Goal: Answer question/provide support

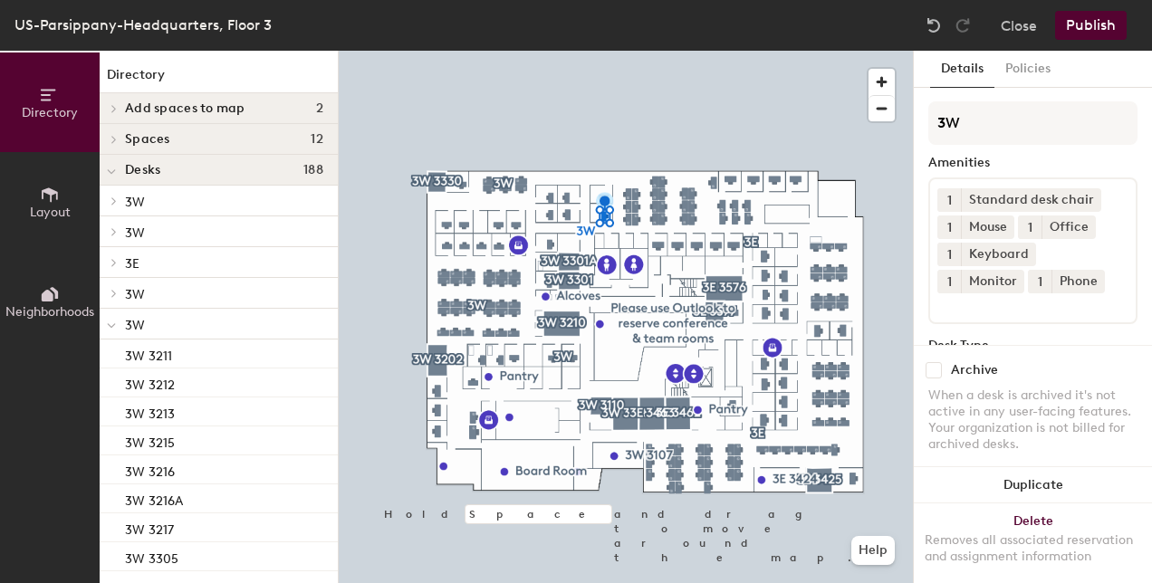
click at [1117, 345] on div "Archive When a desk is archived it's not active in any user-facing features. Yo…" at bounding box center [1033, 410] width 238 height 130
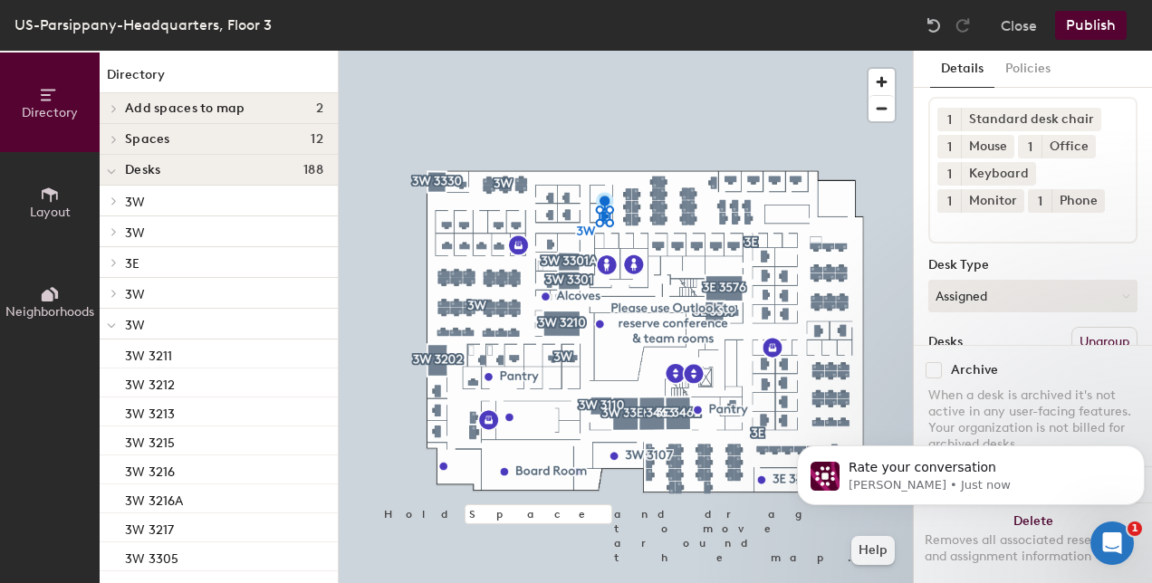
scroll to position [213, 0]
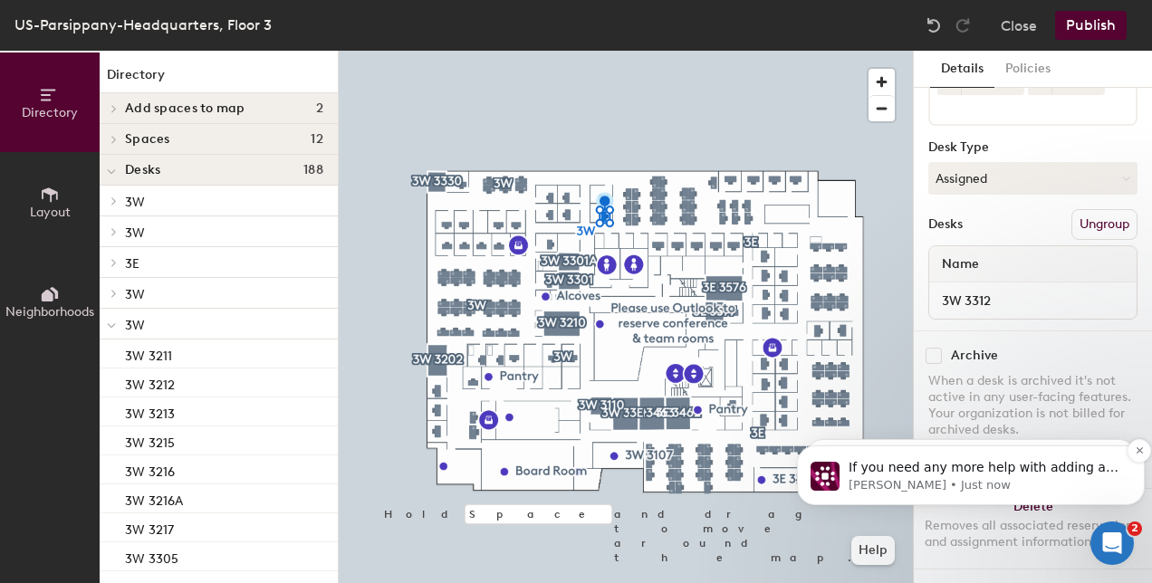
click at [937, 476] on p "If you need any more help with adding a name to an assigned office, I'm here to…" at bounding box center [986, 468] width 274 height 18
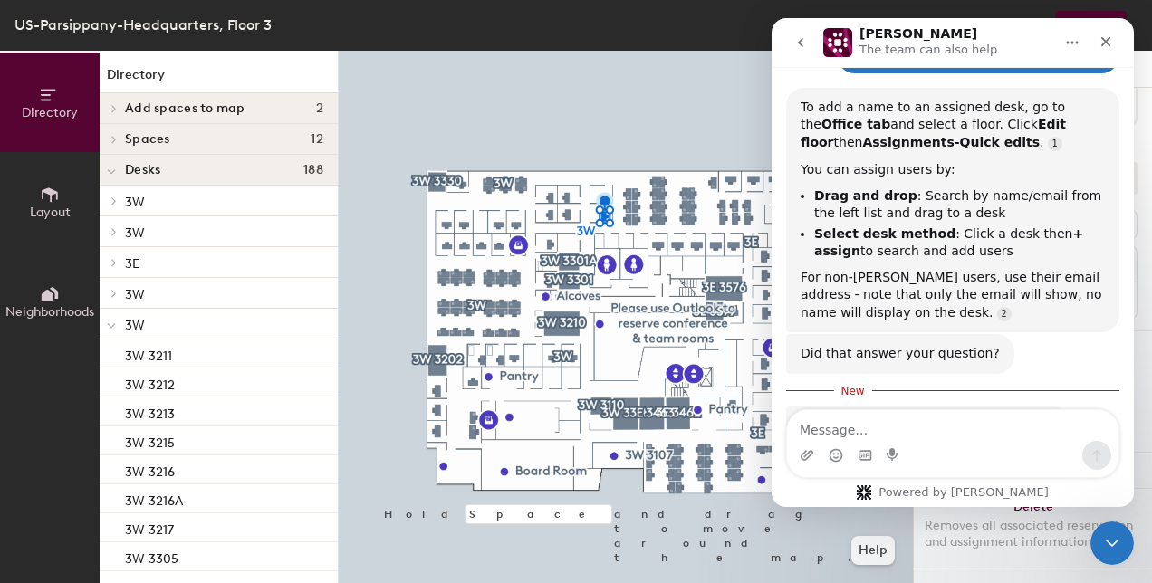
scroll to position [329, 0]
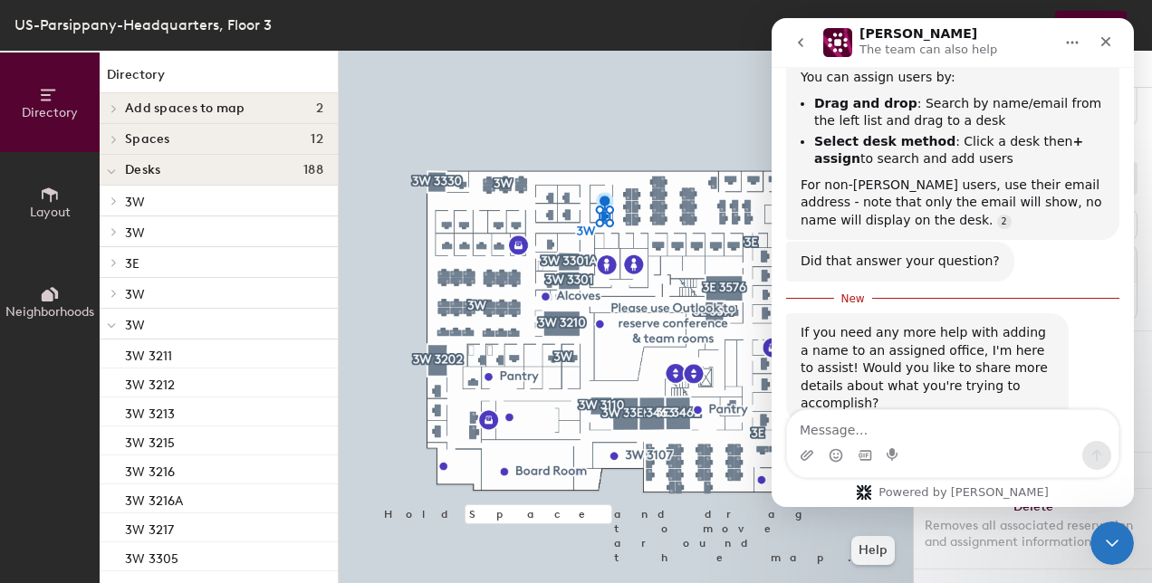
click at [826, 433] on textarea "Message…" at bounding box center [953, 425] width 332 height 31
type textarea "yes i can't seem to add the name to the assigned desk"
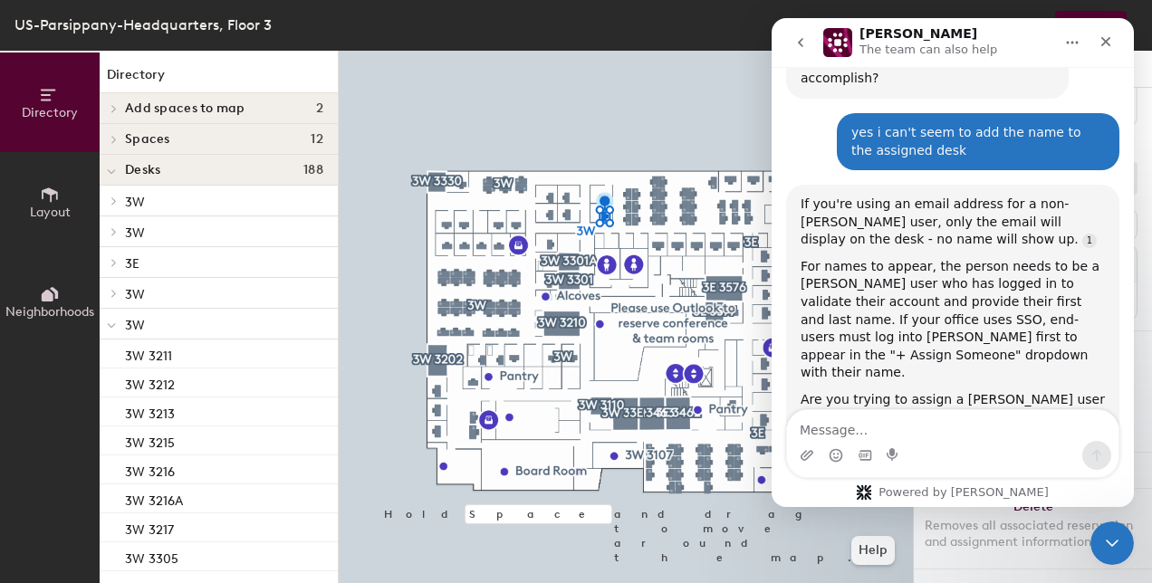
scroll to position [2, 0]
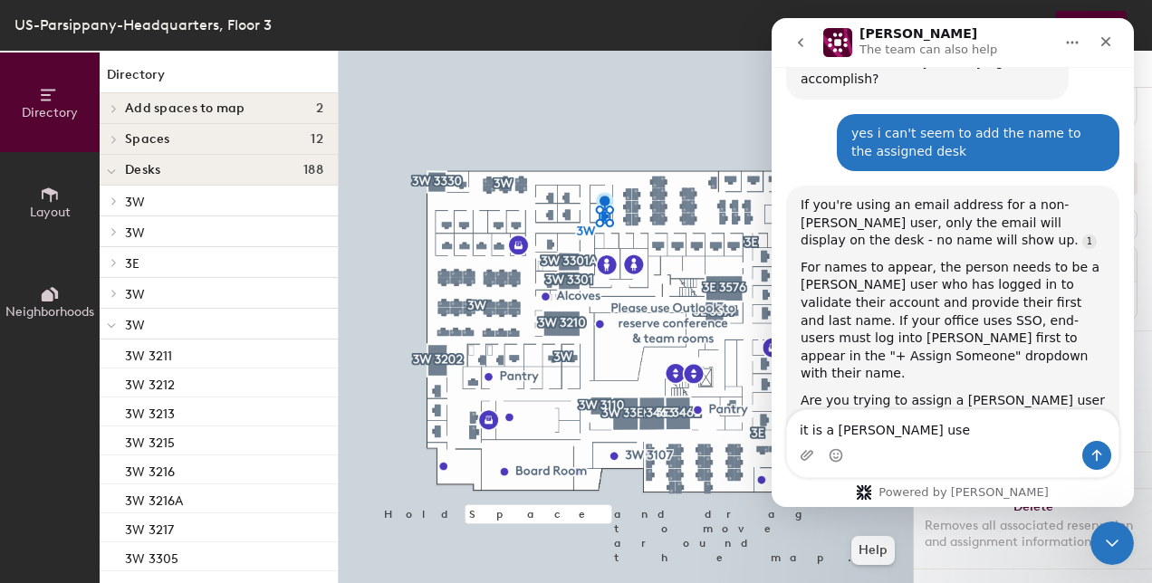
type textarea "it is a [PERSON_NAME] user"
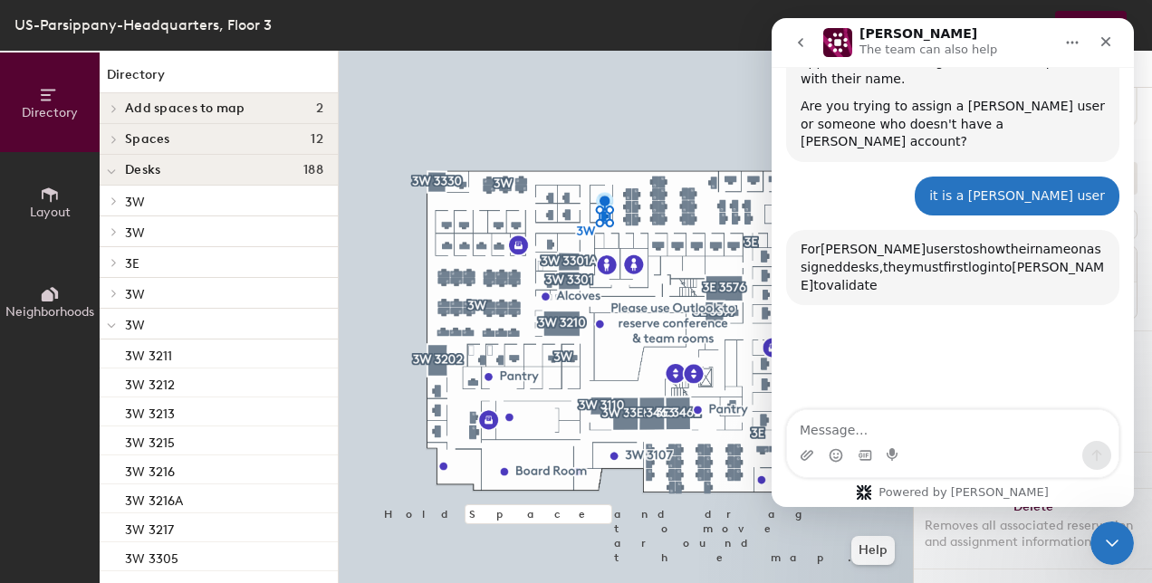
scroll to position [946, 0]
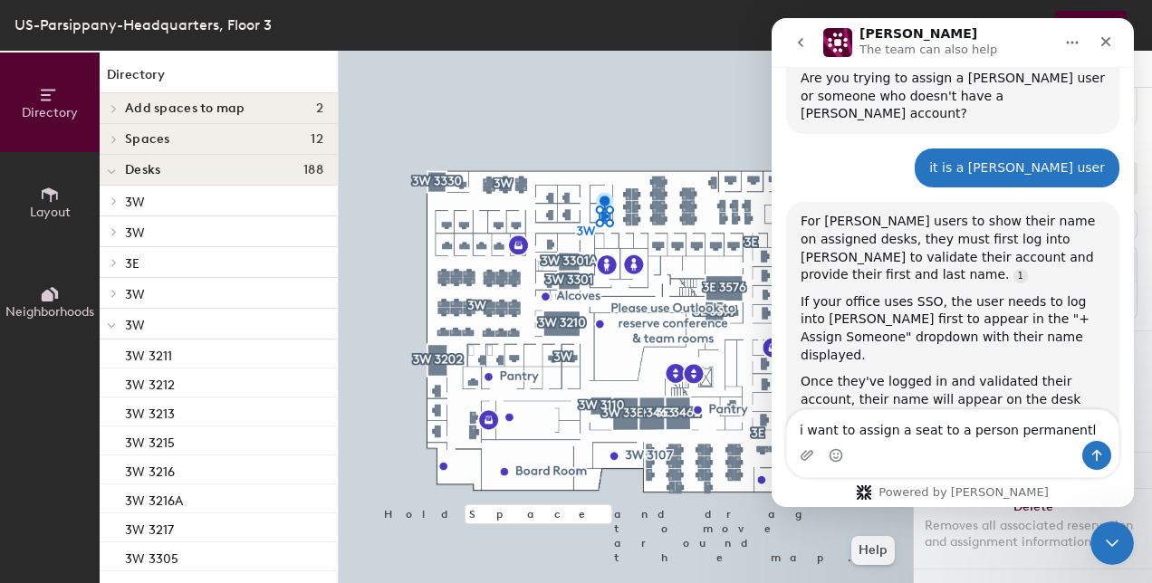
type textarea "i want to assign a seat to a person permanently"
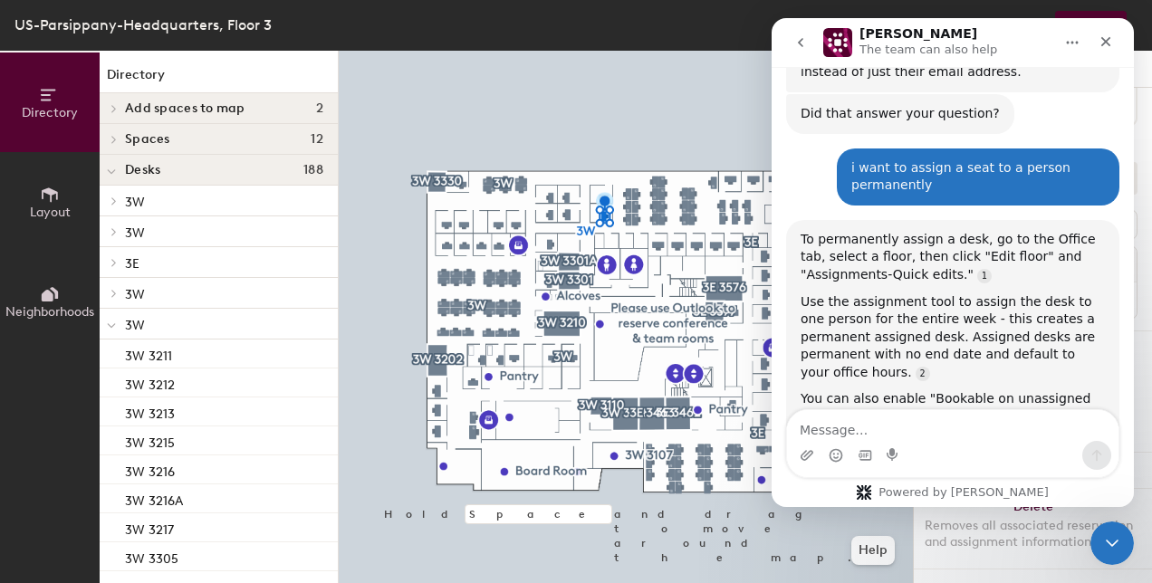
scroll to position [1293, 0]
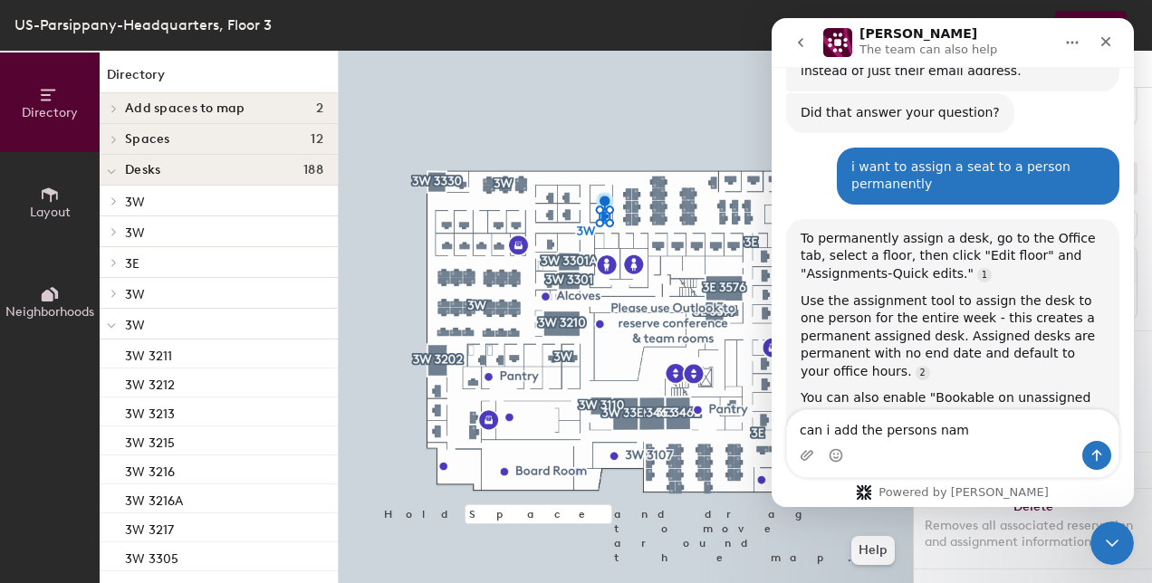
type textarea "can i add the persons name"
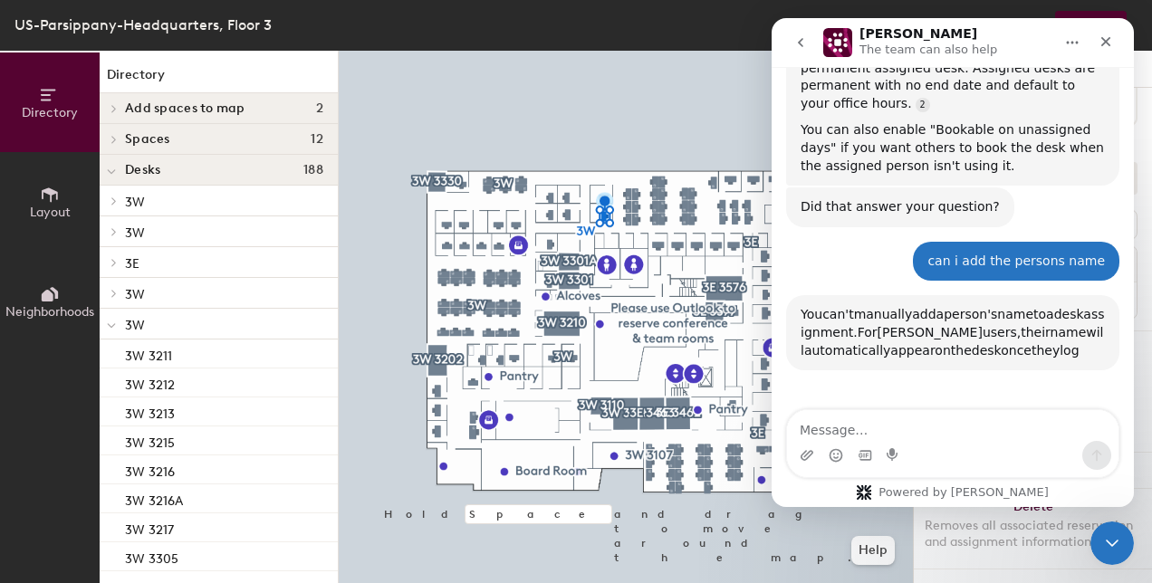
scroll to position [1618, 0]
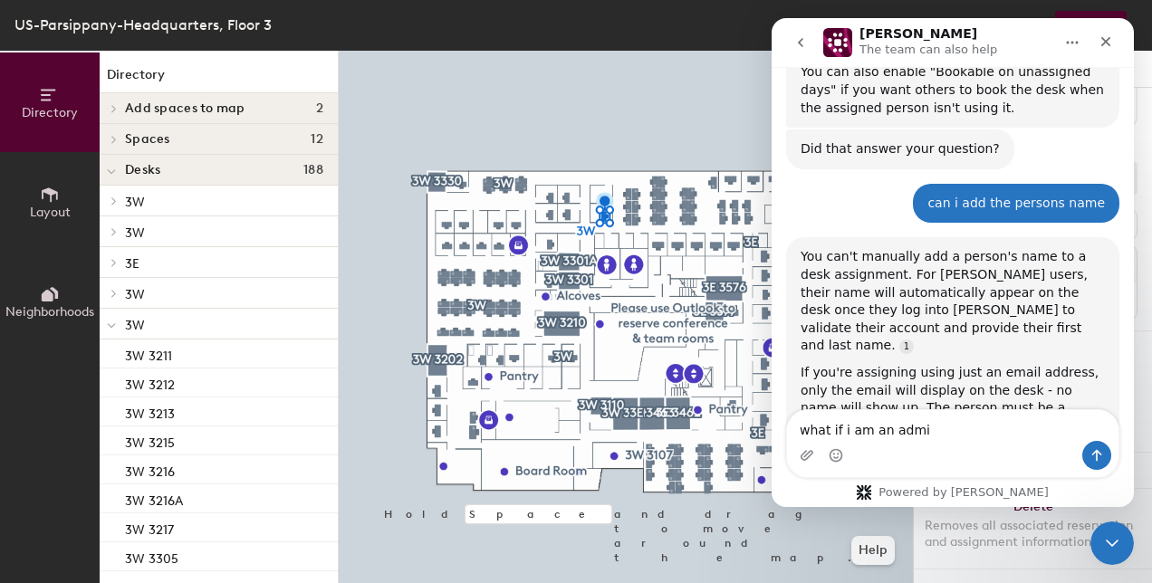
type textarea "what if i am an admin"
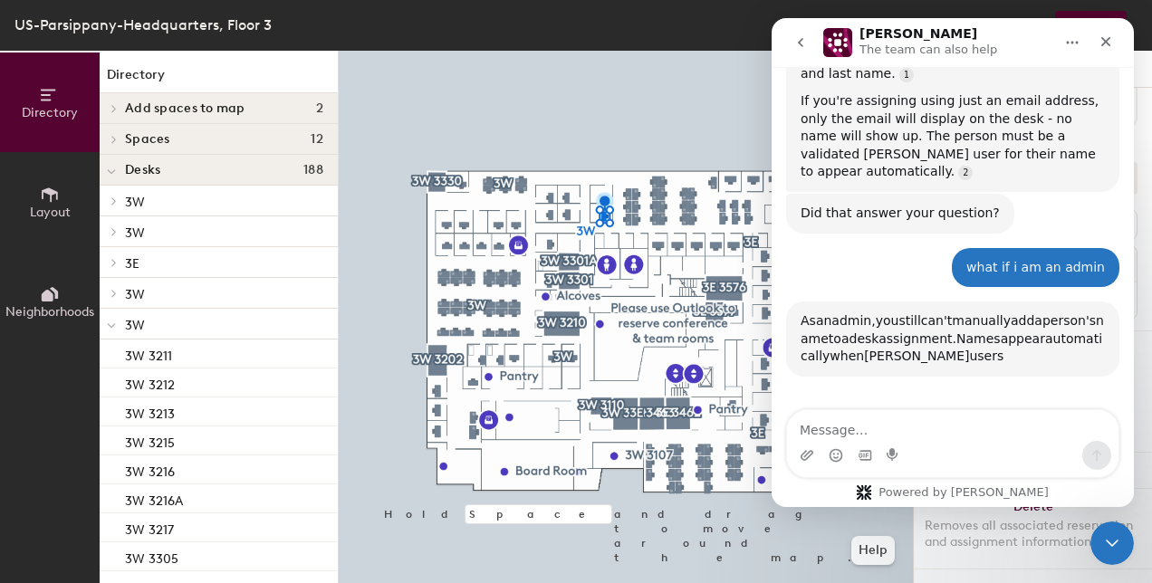
scroll to position [1918, 0]
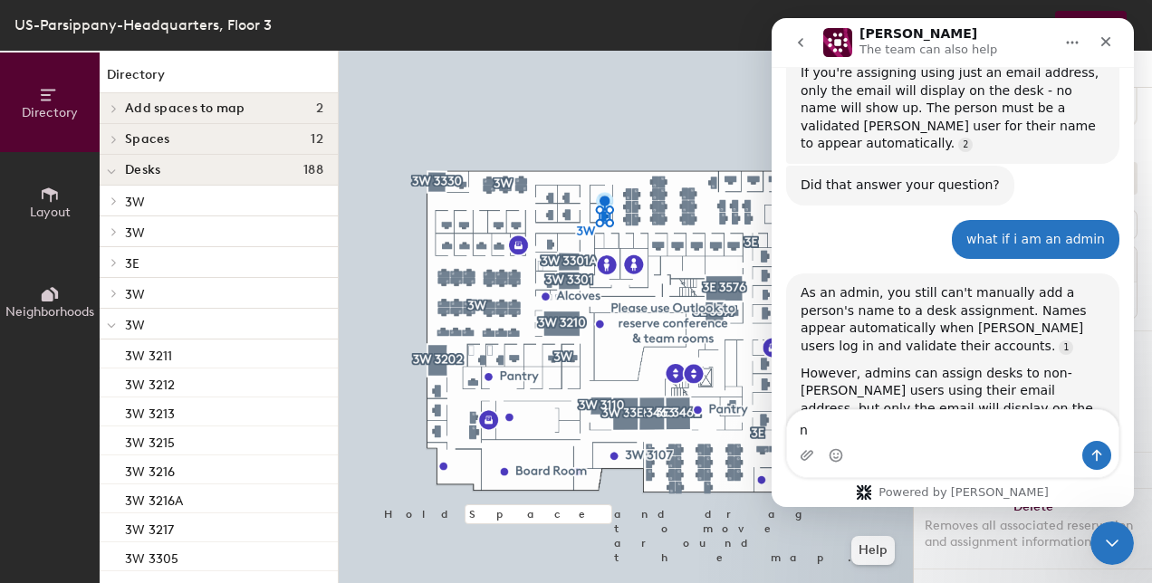
type textarea "no"
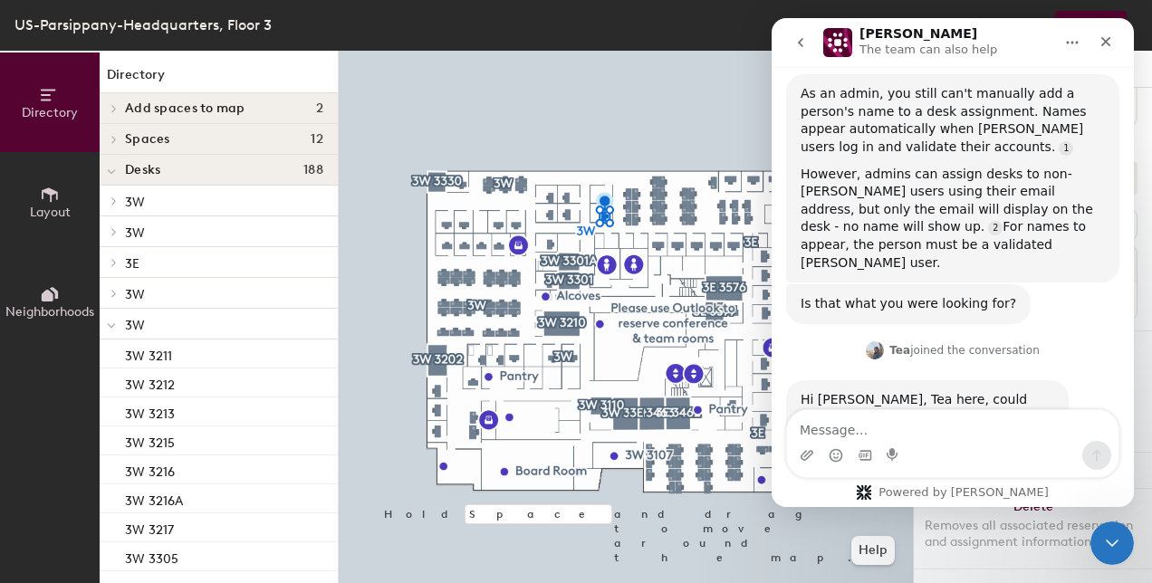
scroll to position [2264, 0]
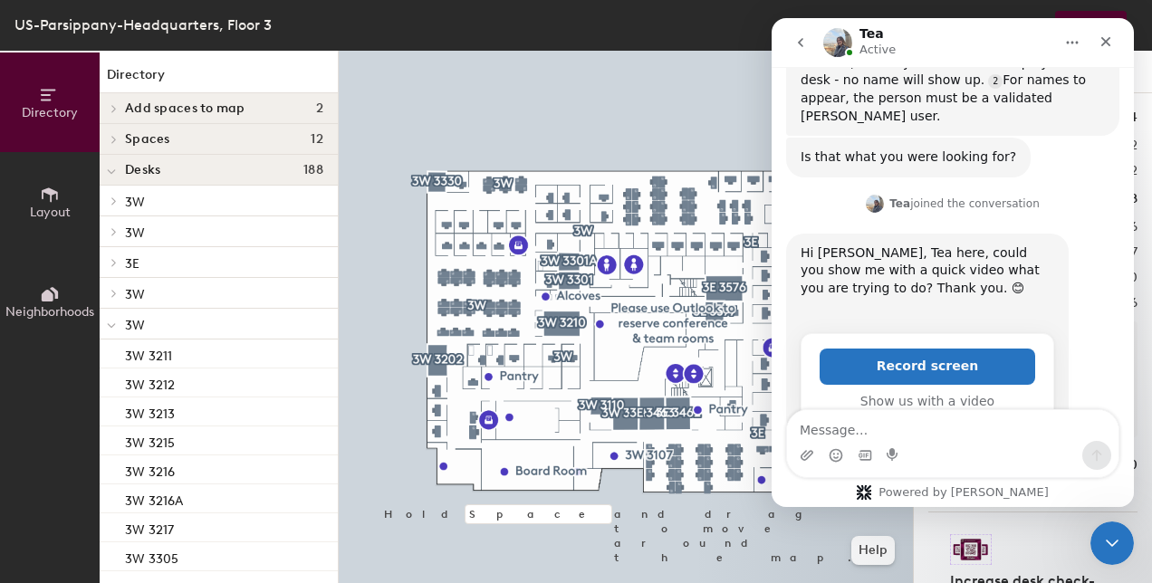
drag, startPoint x: 967, startPoint y: 31, endPoint x: 1010, endPoint y: 28, distance: 42.7
click at [1010, 28] on div "Tea Active" at bounding box center [938, 43] width 230 height 32
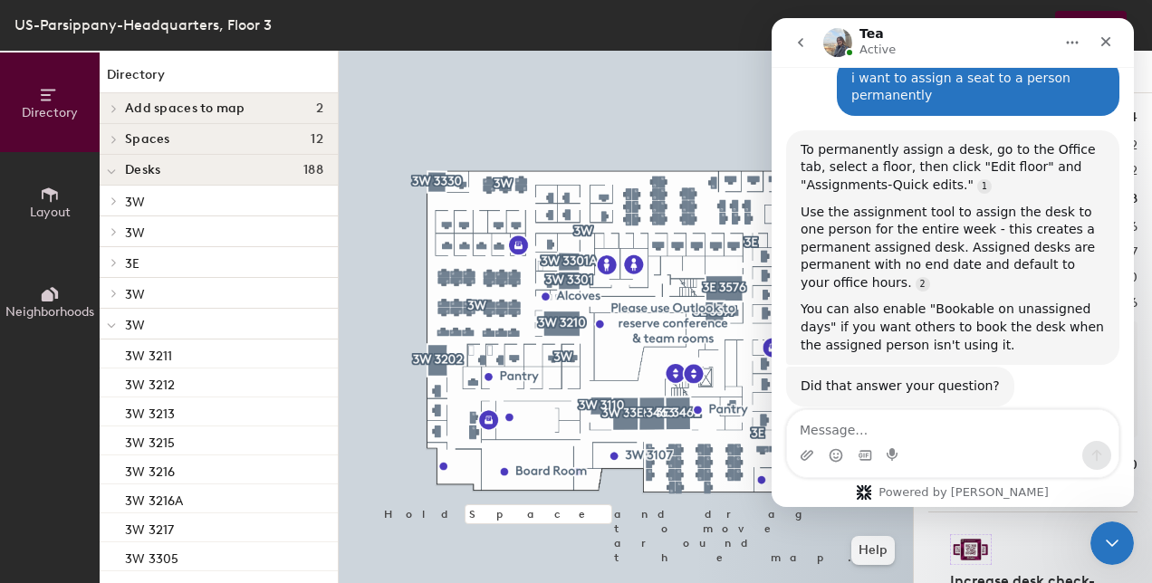
scroll to position [1111, 0]
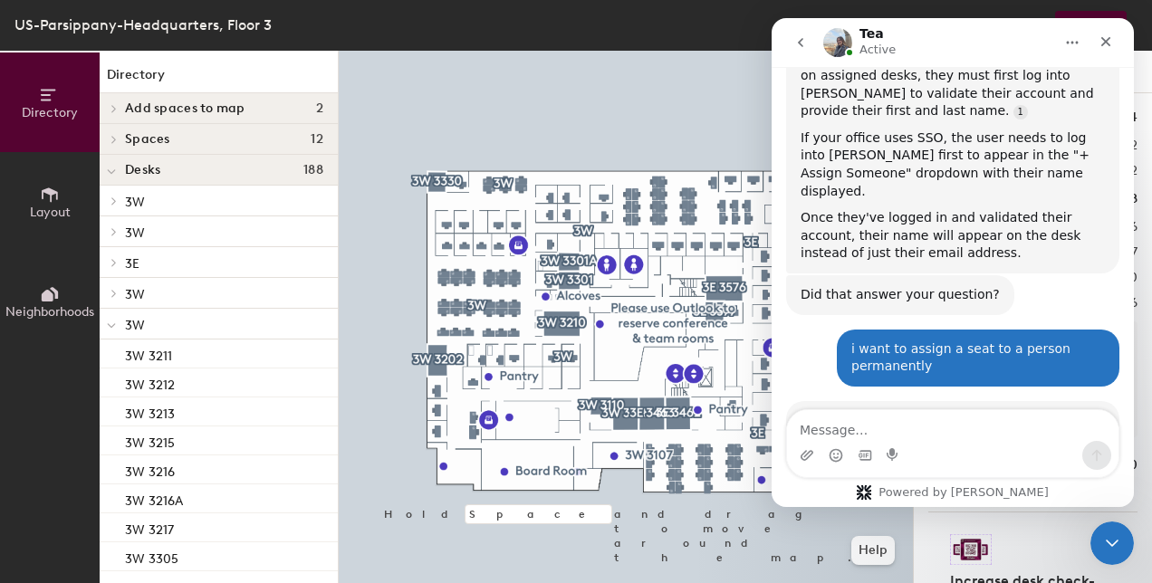
drag, startPoint x: 1024, startPoint y: 27, endPoint x: 979, endPoint y: 40, distance: 47.0
click at [979, 40] on div "Tea Active" at bounding box center [938, 43] width 230 height 32
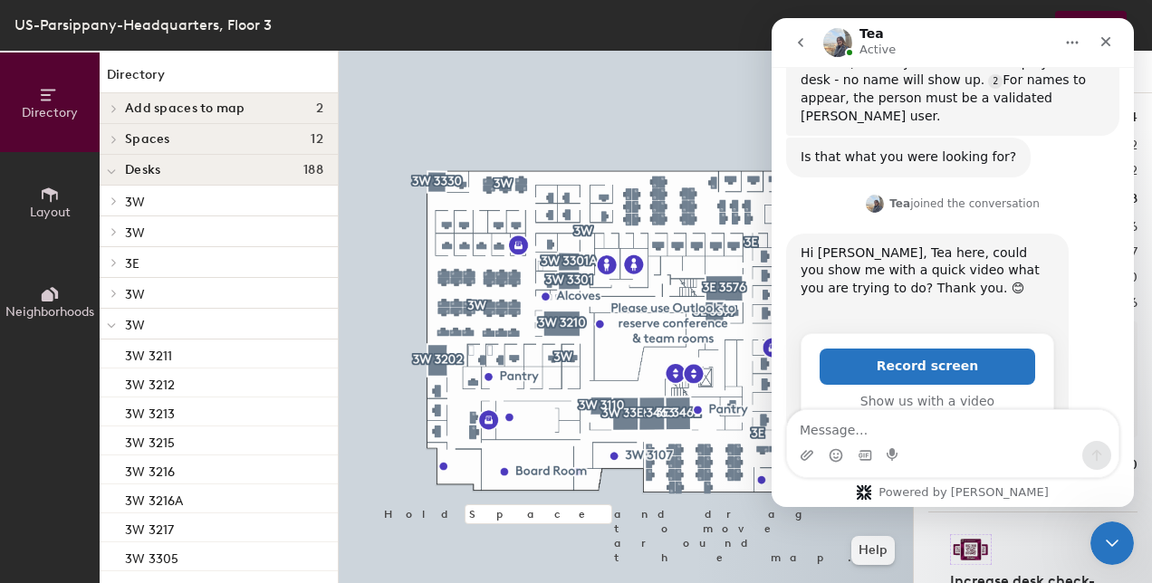
drag, startPoint x: 1128, startPoint y: 238, endPoint x: 1918, endPoint y: 473, distance: 824.8
drag, startPoint x: 917, startPoint y: 361, endPoint x: 811, endPoint y: 430, distance: 126.9
click at [811, 430] on div "Hi there! You're speaking with Robin AI Agent. I'm well trained and ready to as…" at bounding box center [953, 287] width 362 height 440
click at [803, 437] on textarea "Message…" at bounding box center [953, 425] width 332 height 31
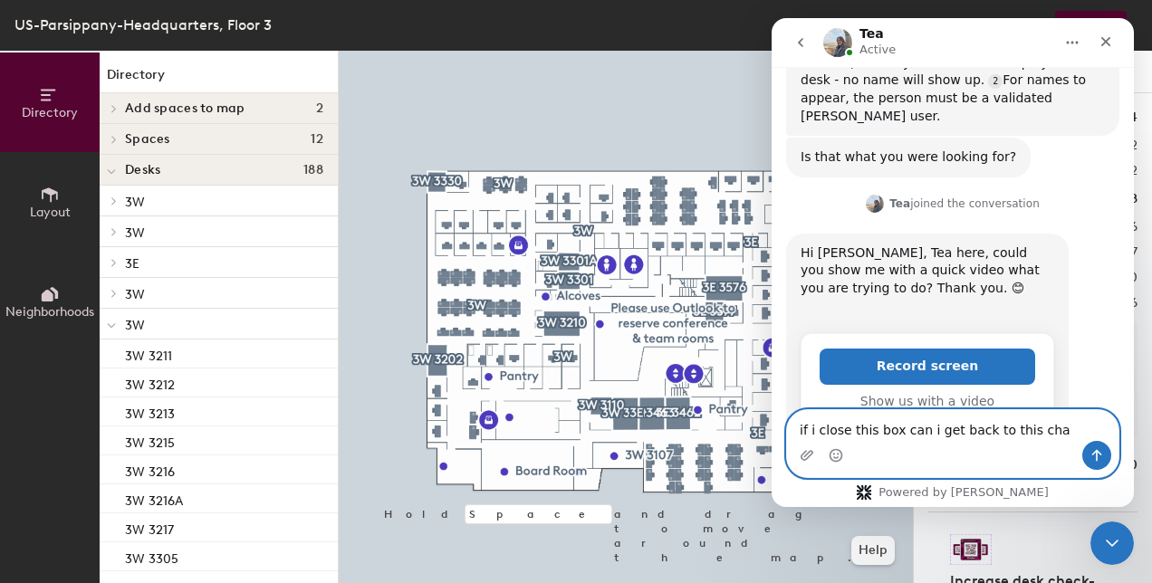
type textarea "if i close this box can i get back to this chat"
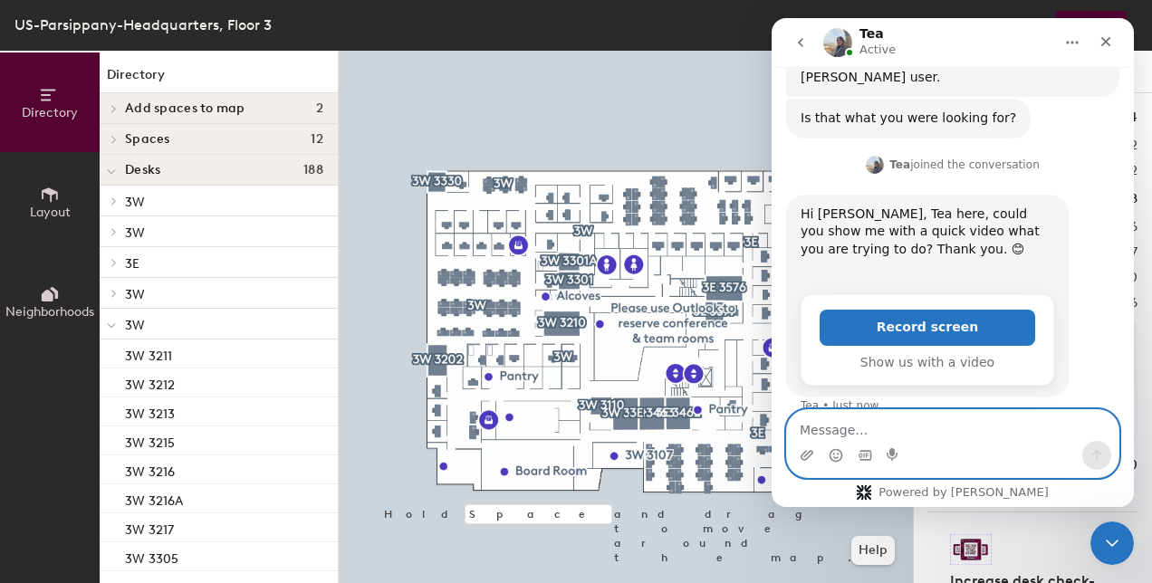
scroll to position [2305, 0]
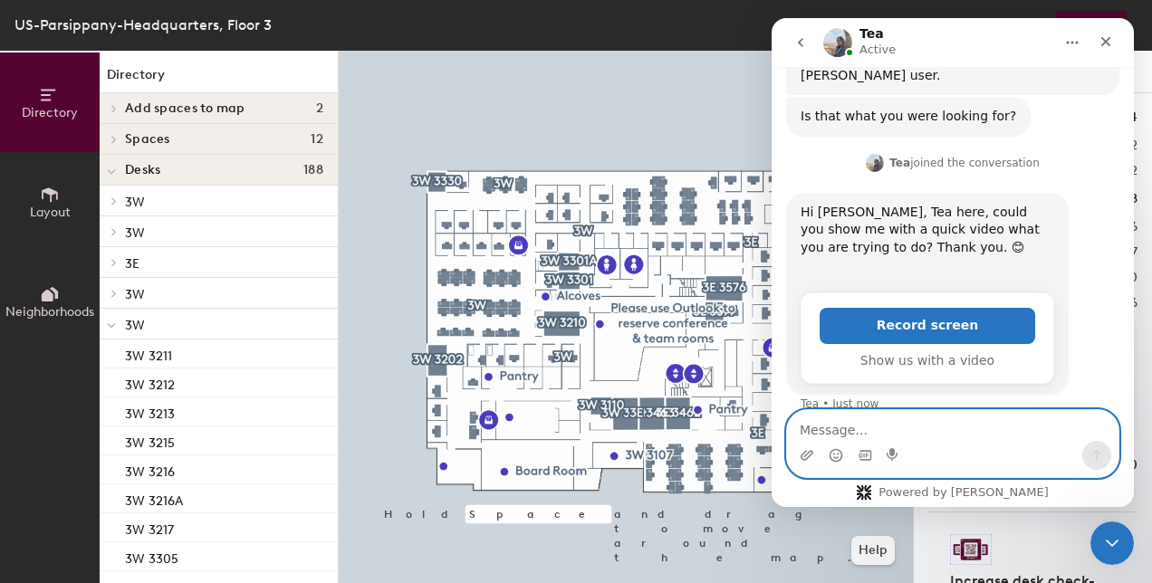
click at [800, 425] on textarea "Message…" at bounding box center [953, 425] width 332 height 31
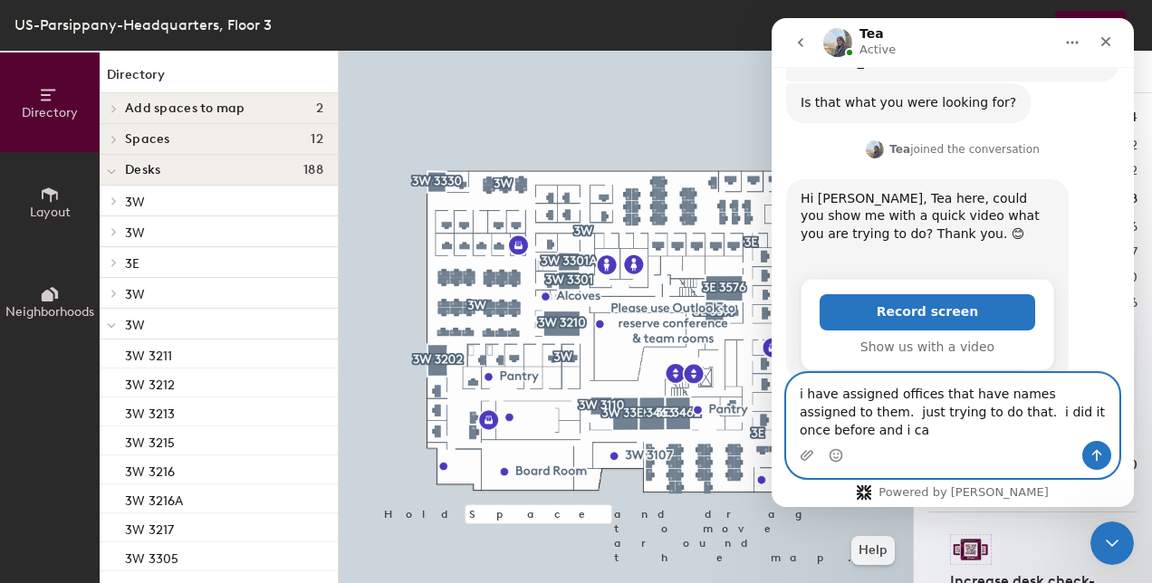
scroll to position [2337, 0]
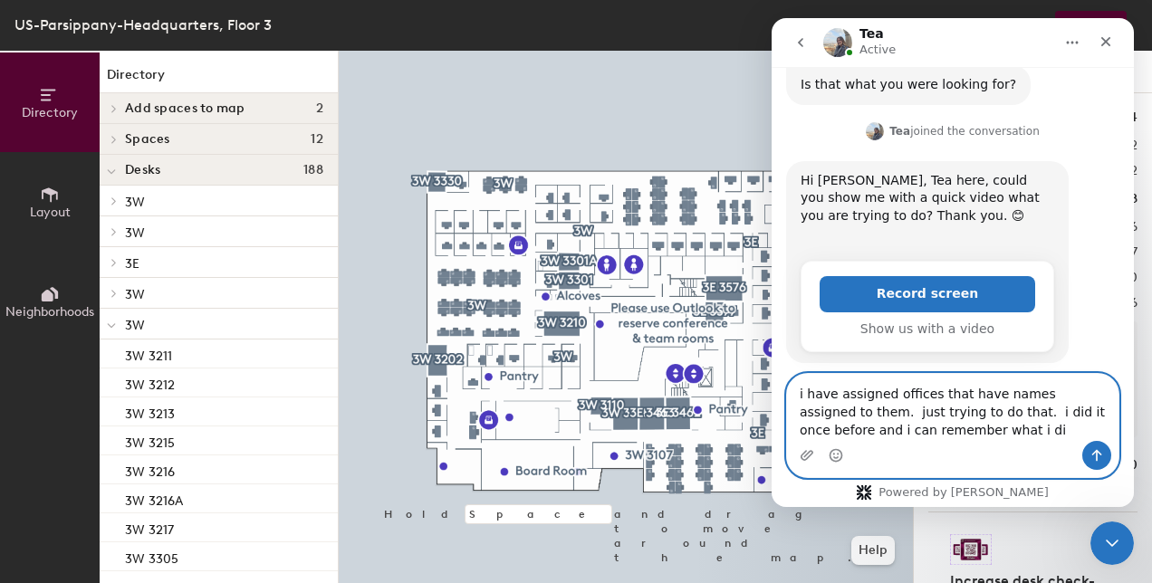
type textarea "i have assigned offices that have names assigned to them. just trying to do tha…"
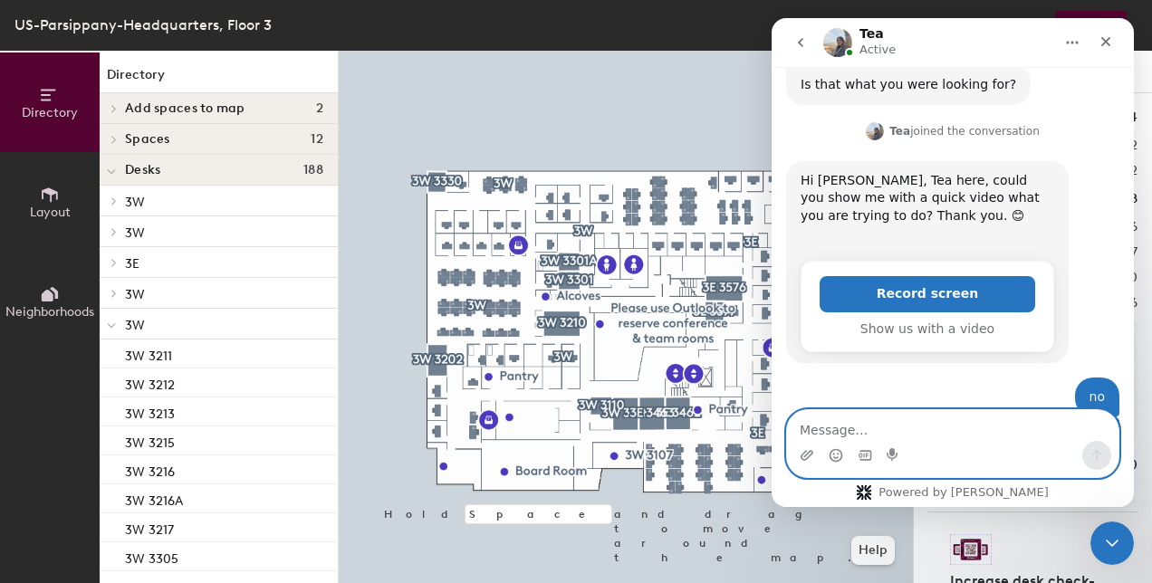
scroll to position [2389, 0]
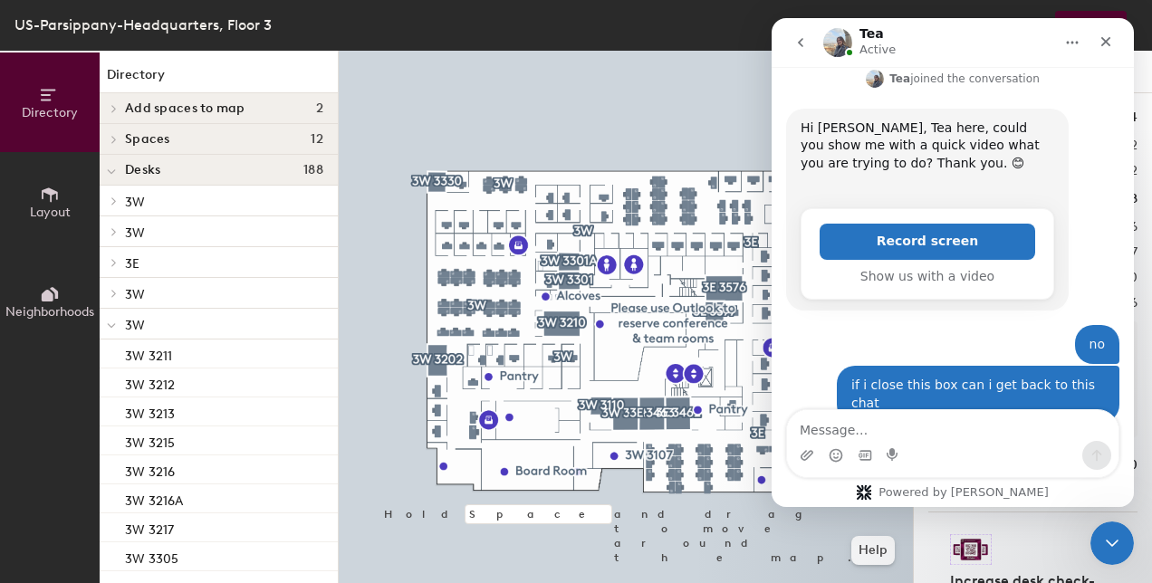
click at [1061, 45] on button "Home" at bounding box center [1072, 42] width 34 height 34
click at [994, 39] on div "Tea Active" at bounding box center [938, 43] width 230 height 32
click at [1005, 2] on div "US-Parsippany-Headquarters, Floor 3 Close Publish" at bounding box center [576, 25] width 1152 height 51
click at [1005, 12] on button "Close" at bounding box center [1019, 25] width 36 height 29
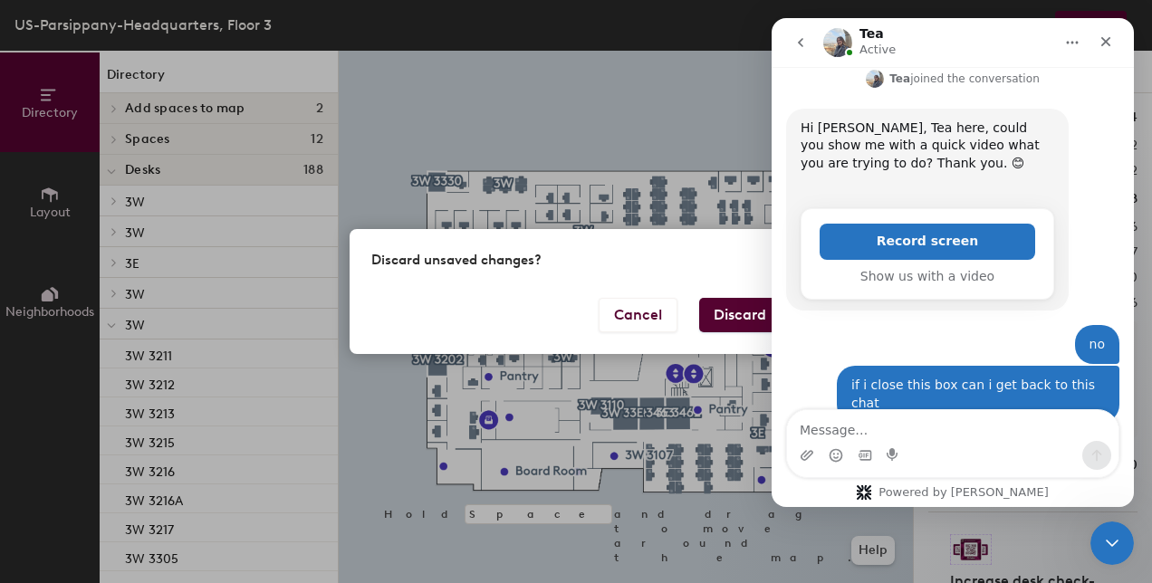
click at [753, 301] on button "Discard" at bounding box center [740, 315] width 82 height 34
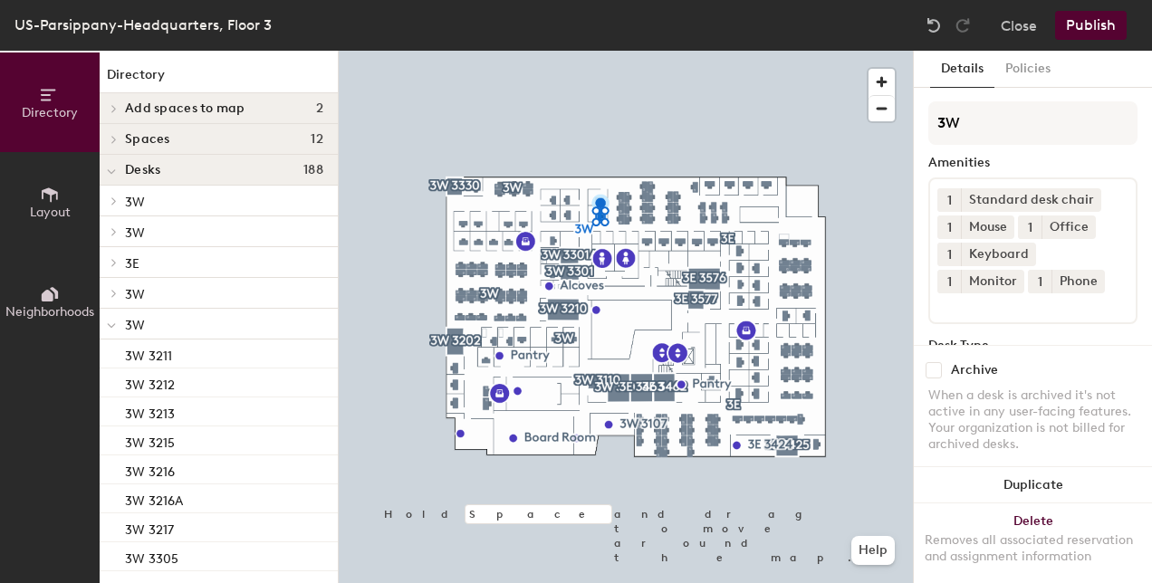
click at [1103, 27] on button "Publish" at bounding box center [1091, 25] width 72 height 29
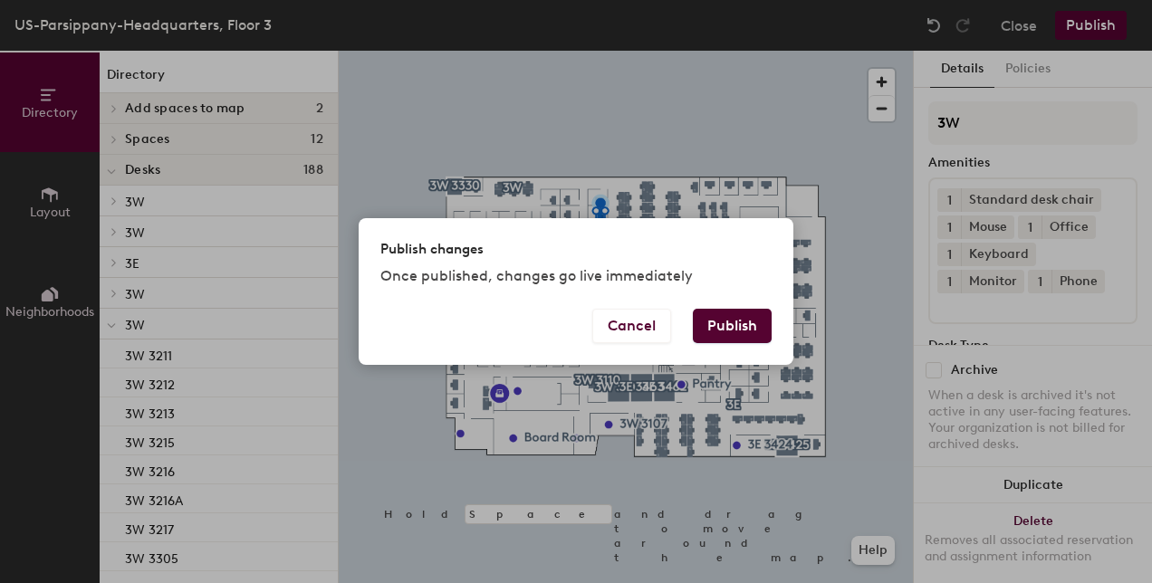
click at [739, 328] on button "Publish" at bounding box center [732, 326] width 79 height 34
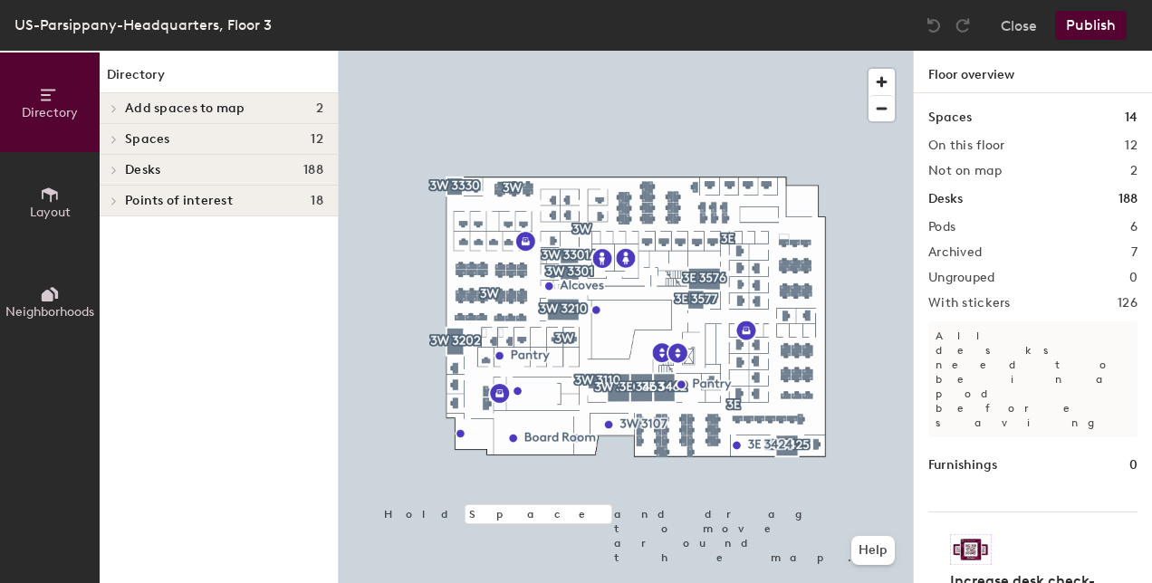
scroll to position [25, 0]
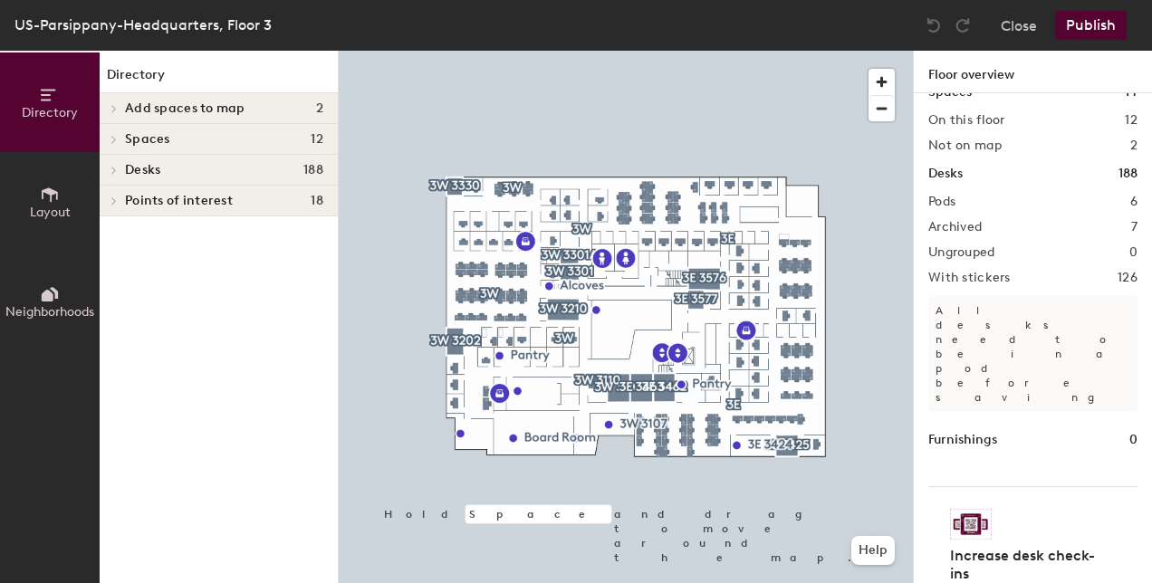
click at [1096, 28] on button "Publish" at bounding box center [1091, 25] width 72 height 29
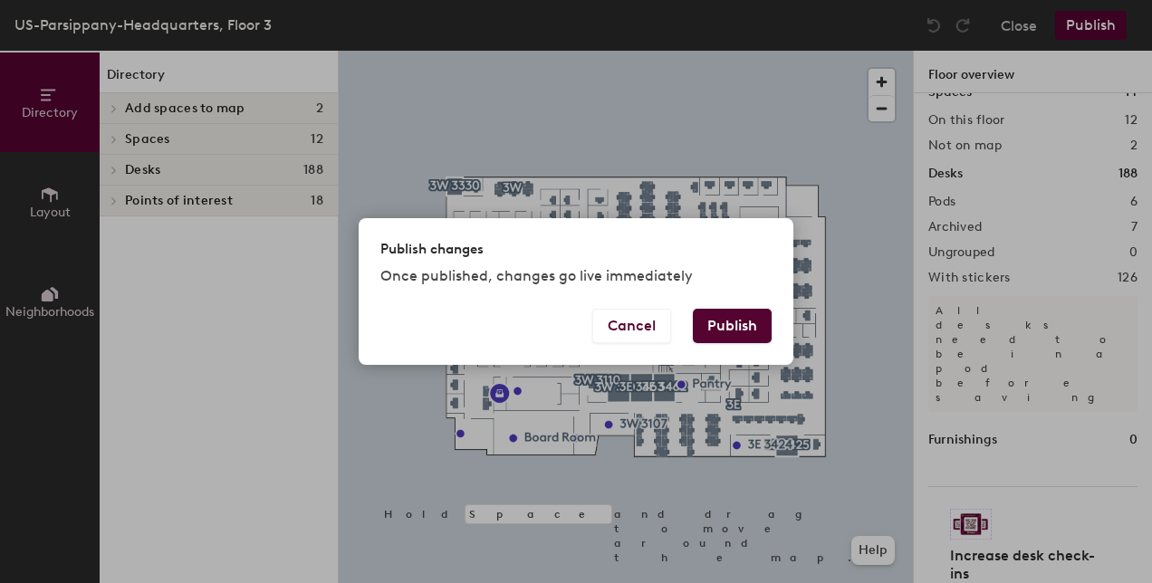
click at [733, 332] on button "Publish" at bounding box center [732, 326] width 79 height 34
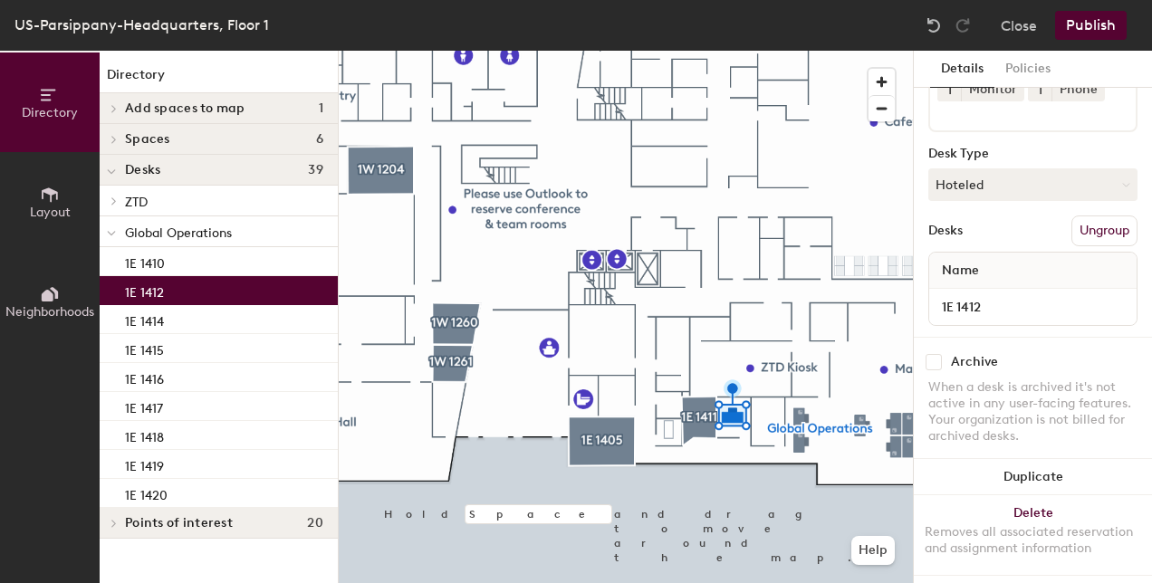
scroll to position [186, 0]
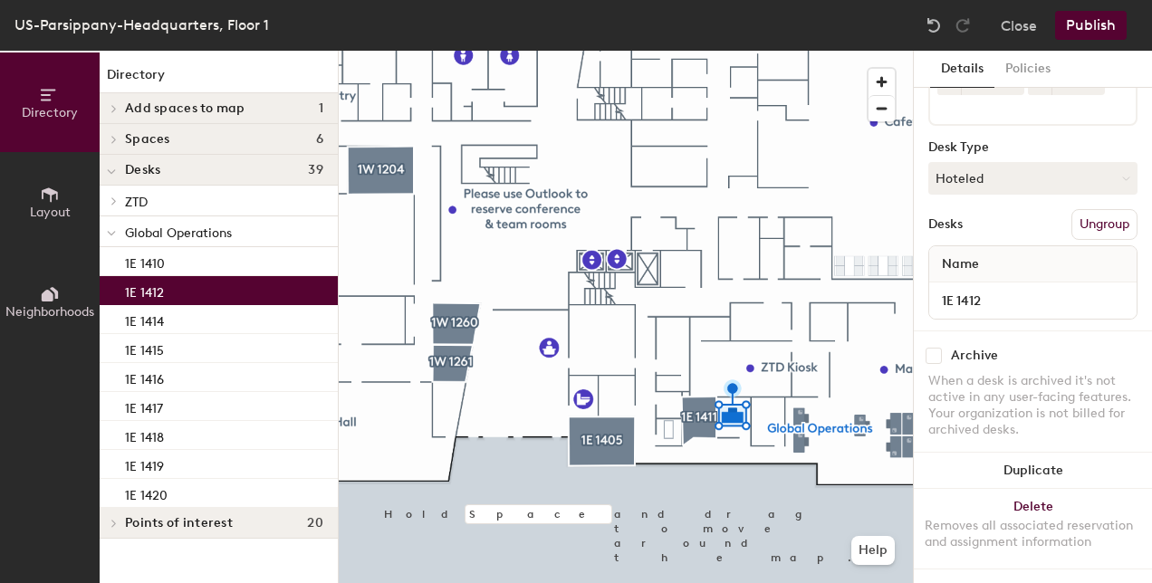
click at [963, 251] on span "Name" at bounding box center [960, 264] width 55 height 33
click at [1053, 162] on button "Hoteled" at bounding box center [1032, 178] width 209 height 33
click at [982, 225] on div "Assigned" at bounding box center [1019, 234] width 181 height 27
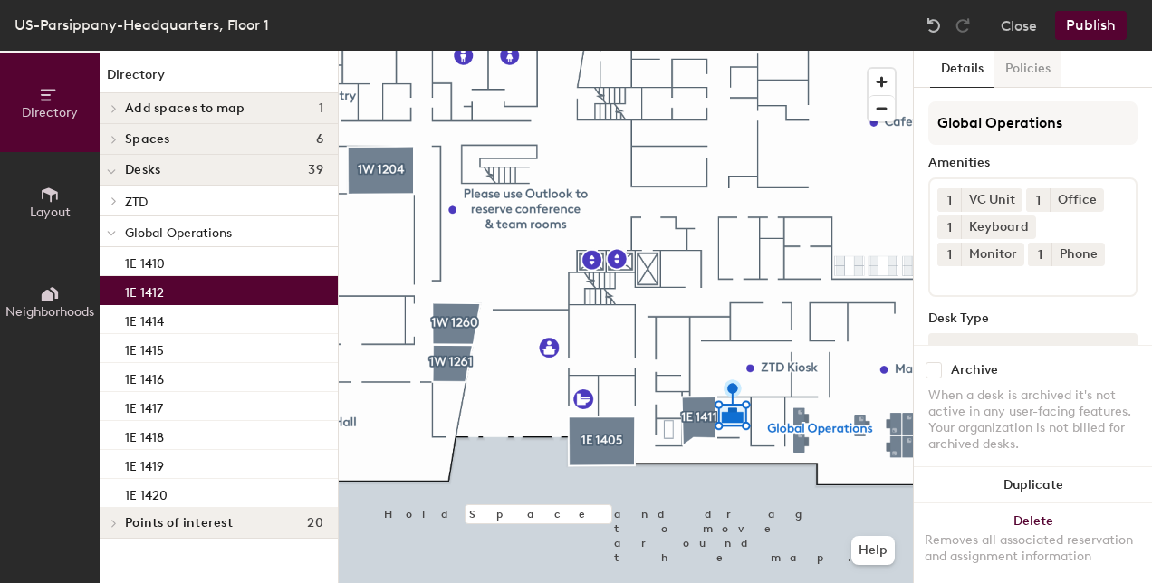
click at [1036, 72] on button "Policies" at bounding box center [1028, 69] width 67 height 37
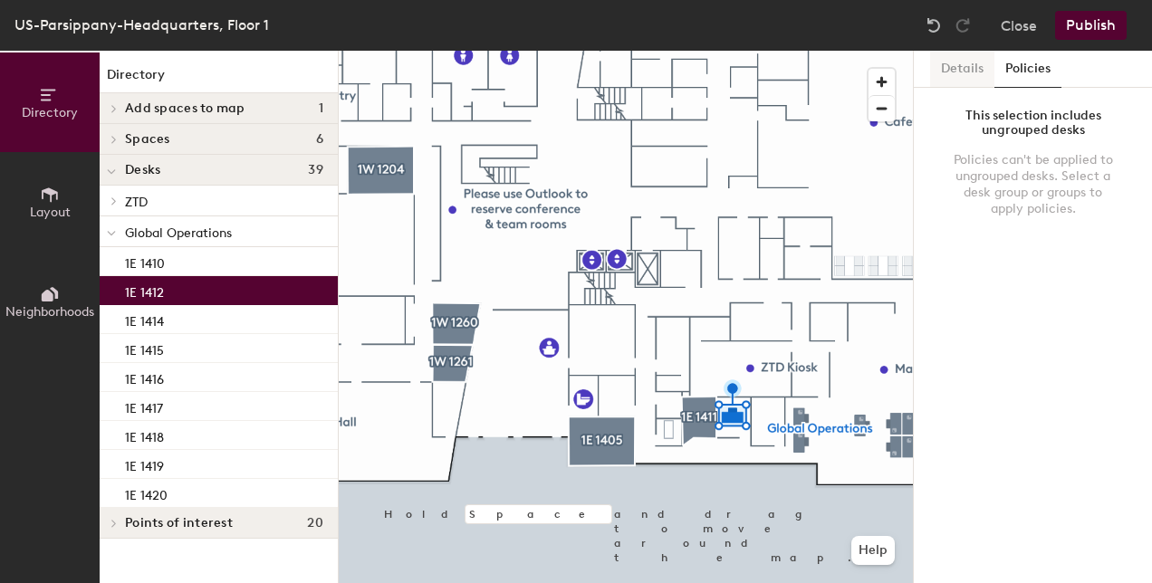
click at [956, 65] on button "Details" at bounding box center [962, 69] width 64 height 37
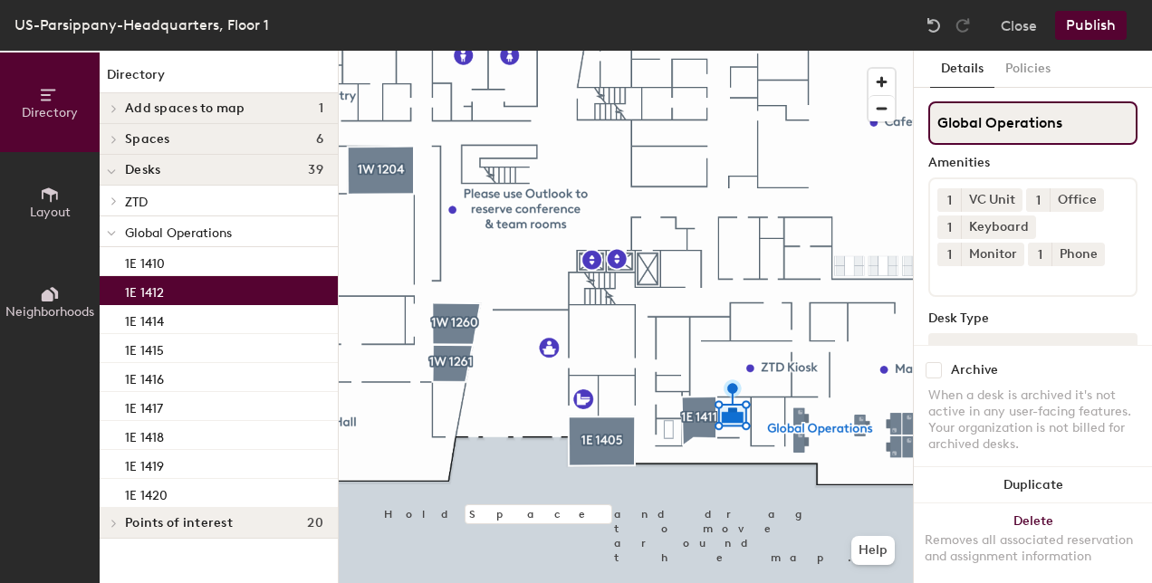
click at [1060, 120] on input "Global Operations" at bounding box center [1032, 122] width 209 height 43
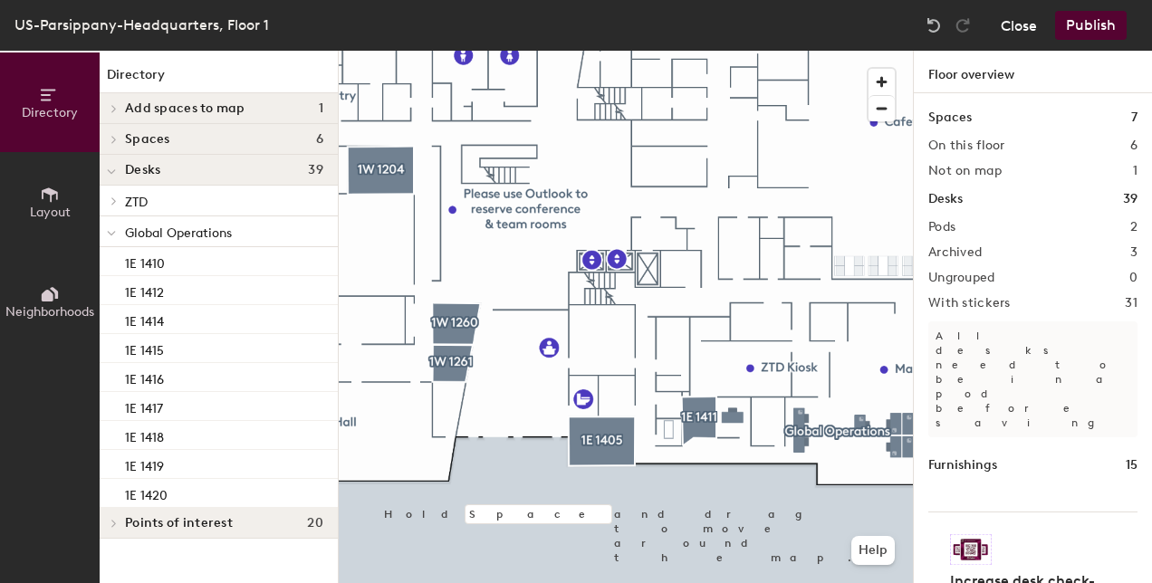
click at [1018, 24] on button "Close" at bounding box center [1019, 25] width 36 height 29
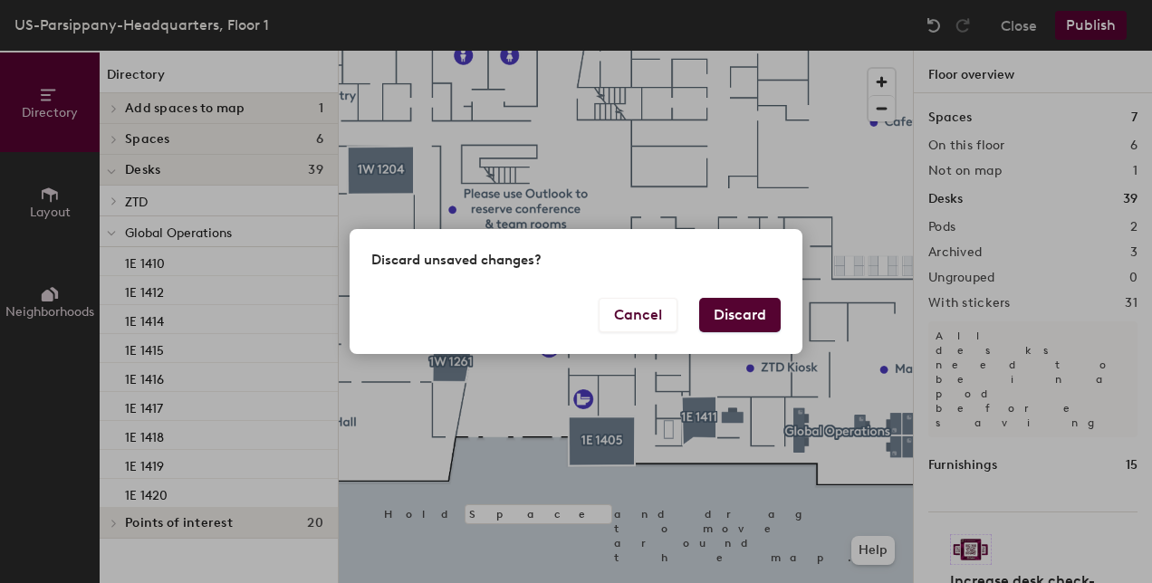
click at [727, 316] on button "Discard" at bounding box center [740, 315] width 82 height 34
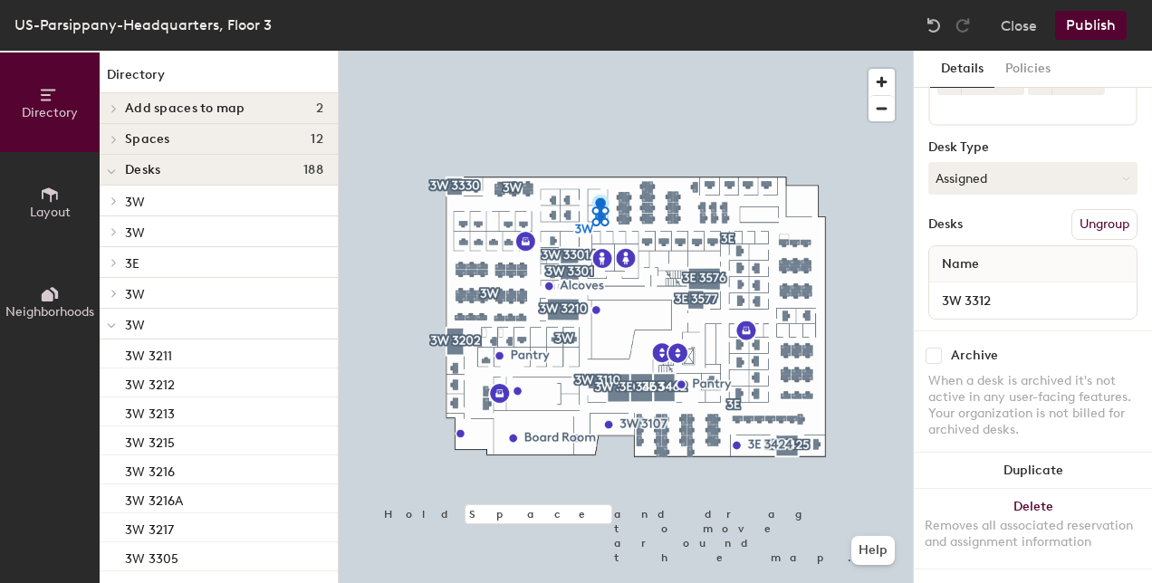
scroll to position [213, 0]
click at [981, 248] on span "Name" at bounding box center [960, 264] width 55 height 33
click at [1025, 18] on button "Close" at bounding box center [1019, 25] width 36 height 29
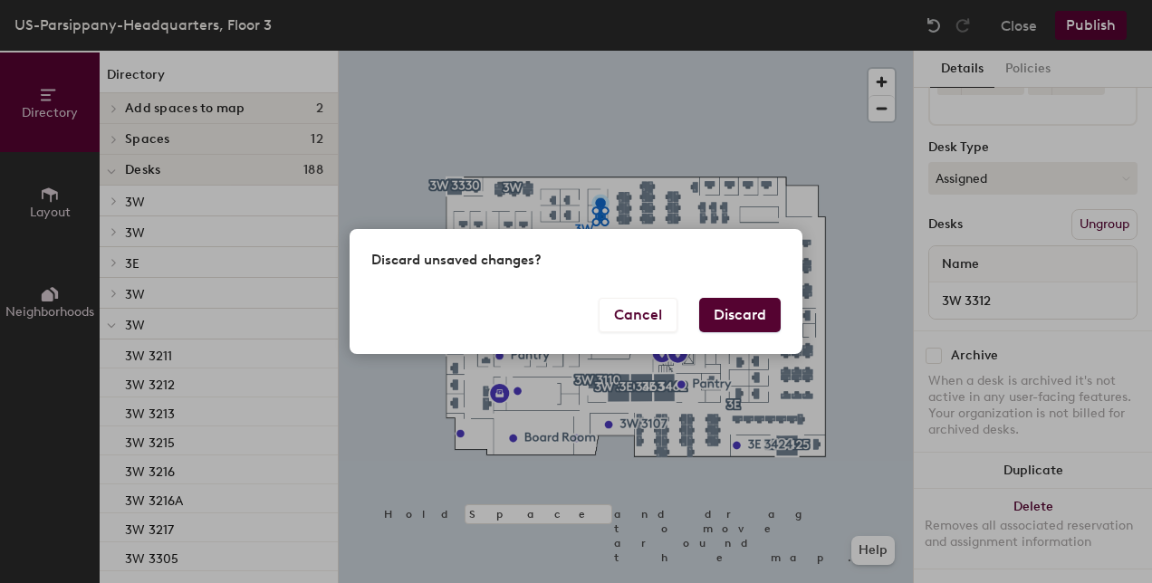
click at [748, 322] on button "Discard" at bounding box center [740, 315] width 82 height 34
